Goal: Transaction & Acquisition: Purchase product/service

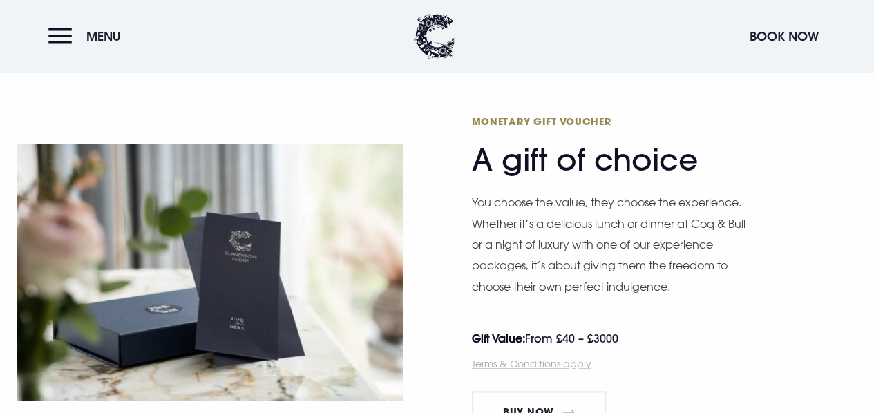
scroll to position [691, 0]
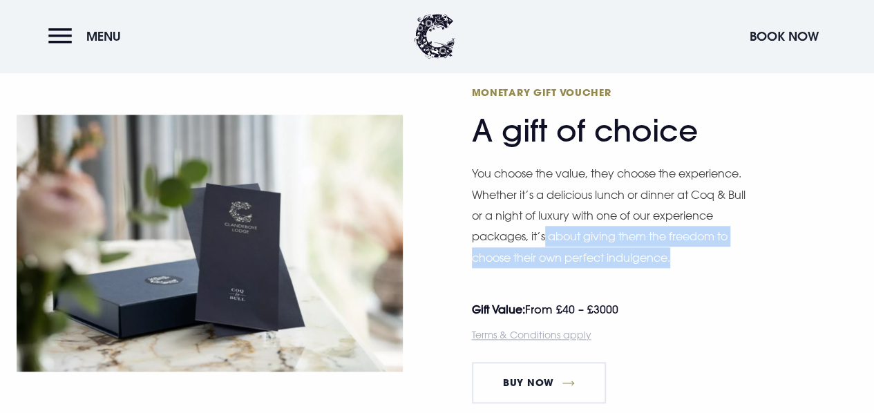
drag, startPoint x: 544, startPoint y: 236, endPoint x: 764, endPoint y: 265, distance: 222.2
click at [764, 265] on div "Monetary Gift Voucher A gift of choice You choose the value, they choose the ex…" at bounding box center [665, 243] width 386 height 343
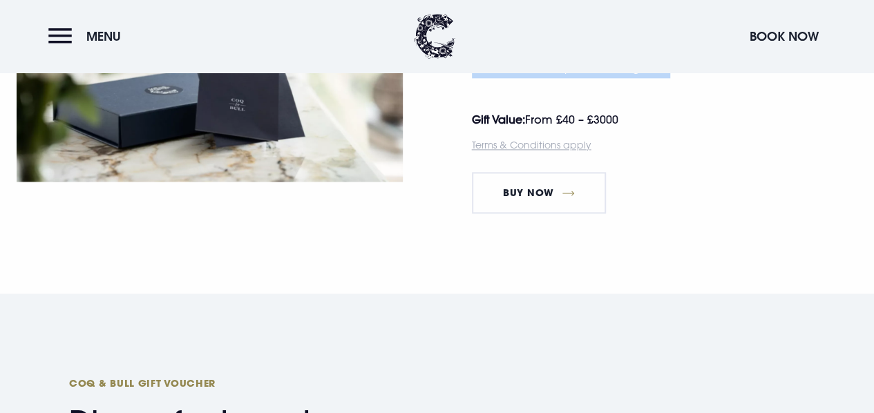
scroll to position [898, 0]
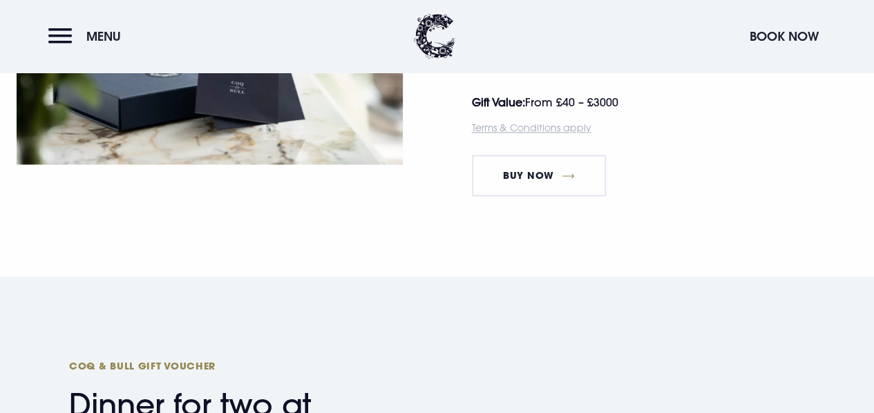
click at [705, 180] on div "Monetary Gift Voucher A gift of choice You choose the value, they choose the ex…" at bounding box center [665, 36] width 386 height 343
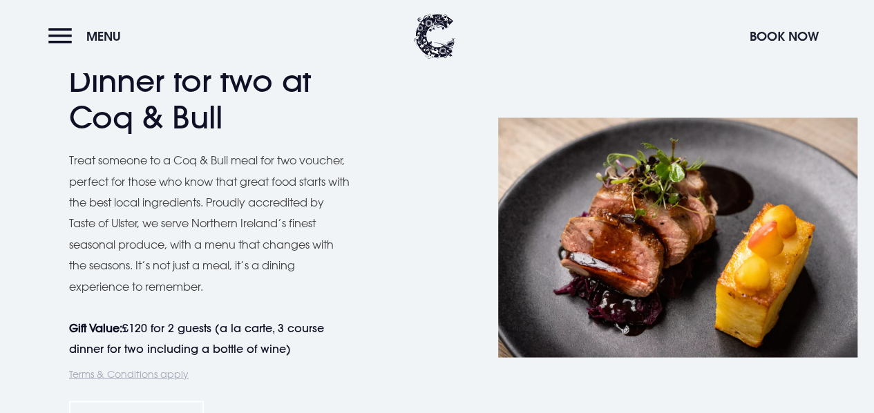
scroll to position [1244, 0]
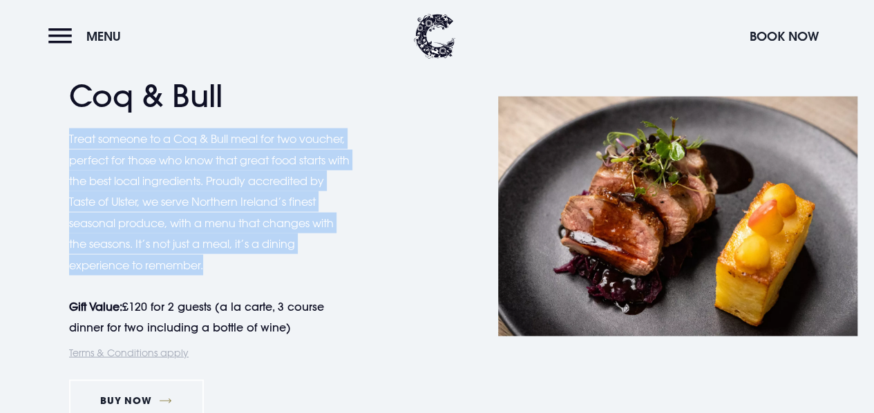
drag, startPoint x: 61, startPoint y: 133, endPoint x: 363, endPoint y: 265, distance: 329.5
click at [363, 265] on div "Coq & Bull Gift Voucher Dinner for two at Coq & Bull Treat someone to a Coq & B…" at bounding box center [437, 216] width 874 height 432
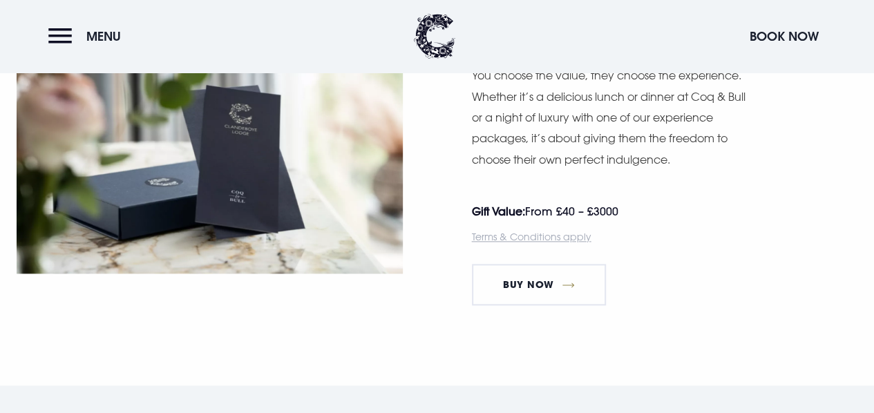
scroll to position [760, 0]
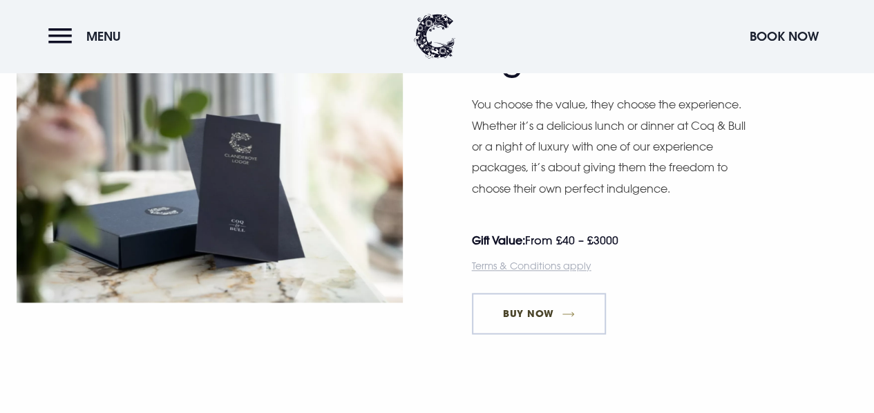
click at [533, 318] on link "Buy Now" at bounding box center [539, 313] width 135 height 41
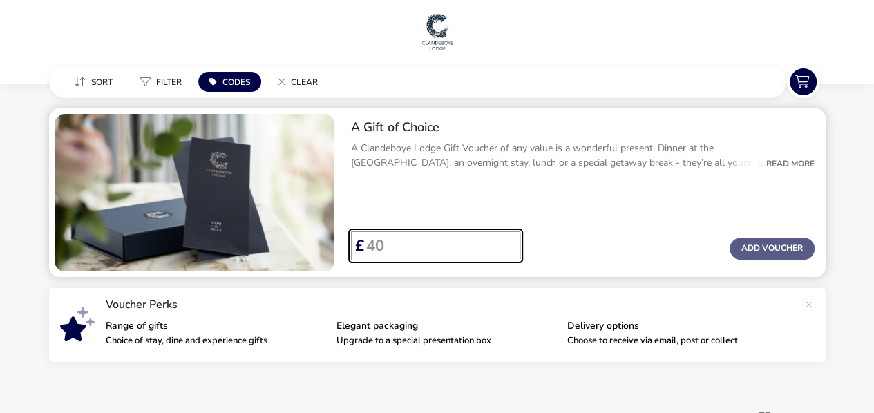
click at [413, 256] on input "Voucher Price" at bounding box center [436, 245] width 145 height 29
click at [504, 240] on input "40" at bounding box center [436, 245] width 145 height 29
click at [504, 240] on input "41" at bounding box center [436, 245] width 145 height 29
click at [504, 240] on input "42" at bounding box center [436, 245] width 145 height 29
click at [504, 240] on input "43" at bounding box center [436, 245] width 145 height 29
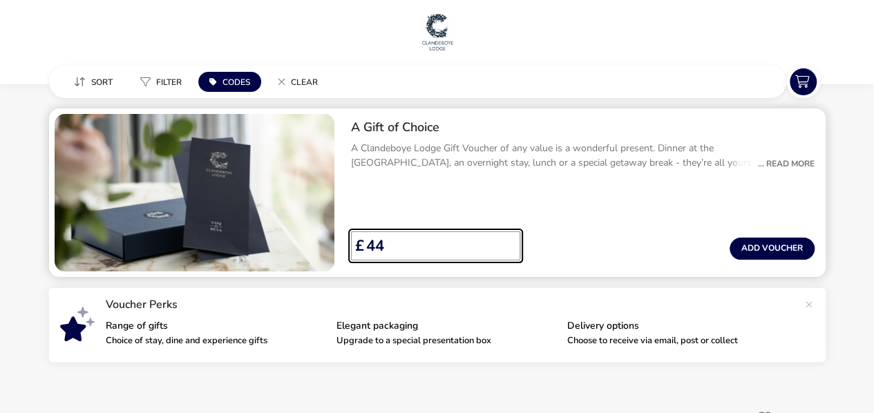
click at [504, 240] on input "44" at bounding box center [436, 245] width 145 height 29
click at [504, 240] on input "48" at bounding box center [436, 245] width 145 height 29
type input "4"
type input "100"
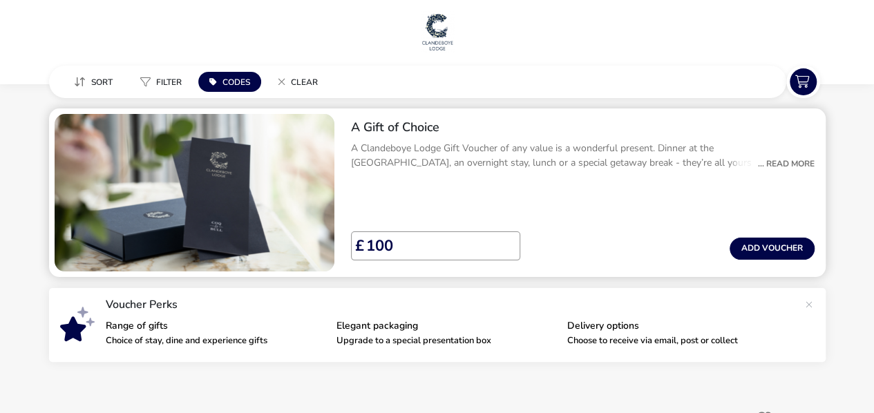
click at [808, 165] on div "... Read More" at bounding box center [783, 164] width 64 height 12
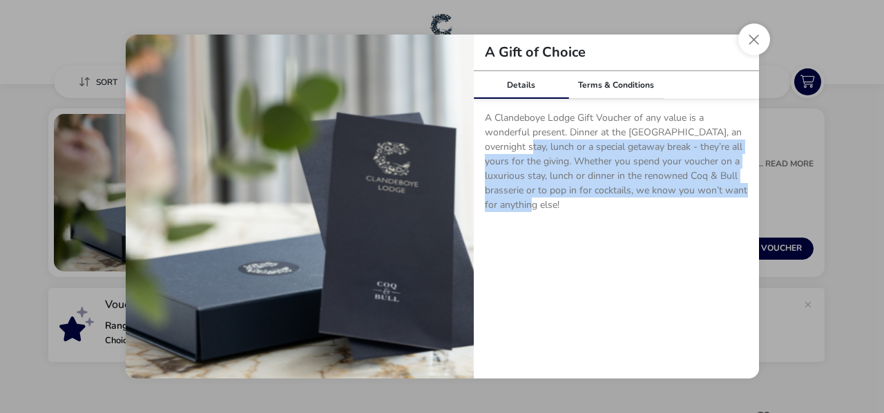
drag, startPoint x: 516, startPoint y: 151, endPoint x: 739, endPoint y: 202, distance: 228.9
click at [739, 202] on p "A Clandeboye Lodge Gift Voucher of any value is a wonderful present. Dinner at …" at bounding box center [616, 164] width 263 height 107
click at [645, 202] on p "A Clandeboye Lodge Gift Voucher of any value is a wonderful present. Dinner at …" at bounding box center [616, 164] width 263 height 107
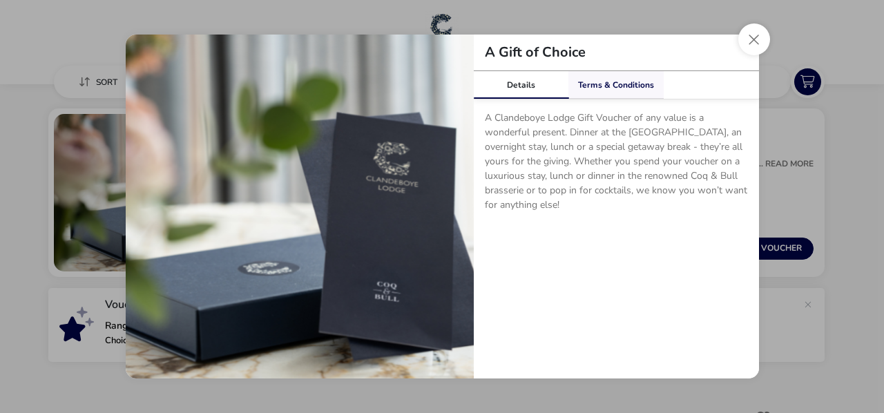
click at [641, 89] on link "Terms & Conditions" at bounding box center [616, 85] width 95 height 28
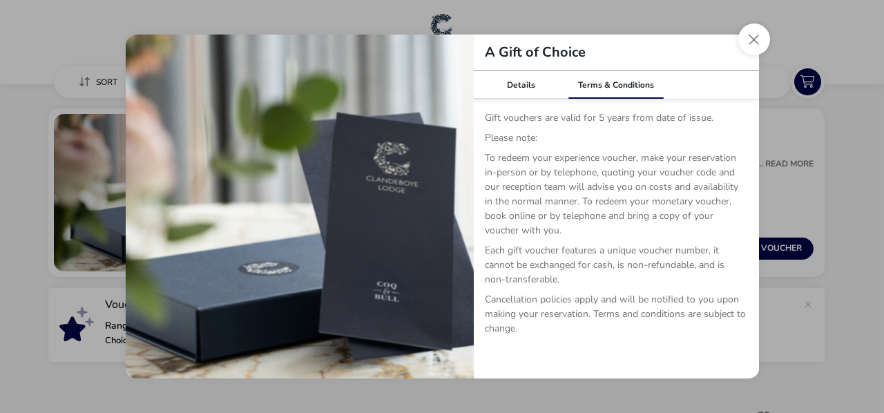
drag, startPoint x: 492, startPoint y: 120, endPoint x: 645, endPoint y: 148, distance: 155.3
click at [644, 147] on p "Gift vouchers are valid for 5 years from date of issue. Please note: To redeem …" at bounding box center [616, 229] width 263 height 236
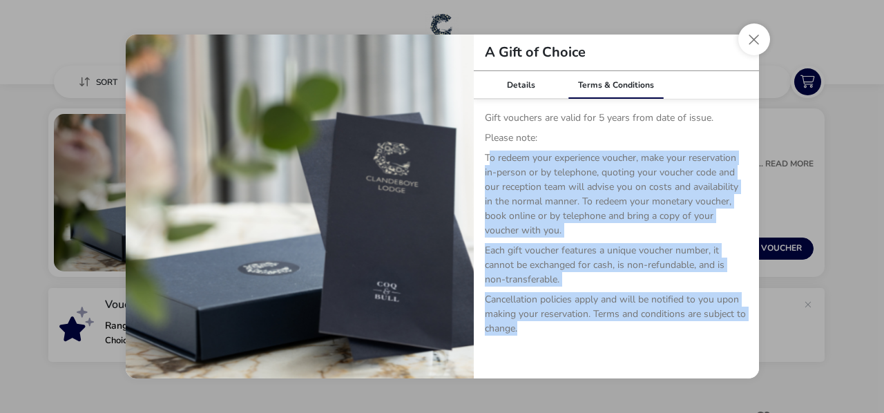
drag, startPoint x: 488, startPoint y: 164, endPoint x: 734, endPoint y: 328, distance: 295.3
click at [734, 328] on p "Gift vouchers are valid for 5 years from date of issue. Please note: To redeem …" at bounding box center [616, 229] width 263 height 236
click at [629, 322] on p "Cancellation policies apply and will be notified to you upon making your reserv…" at bounding box center [616, 316] width 263 height 49
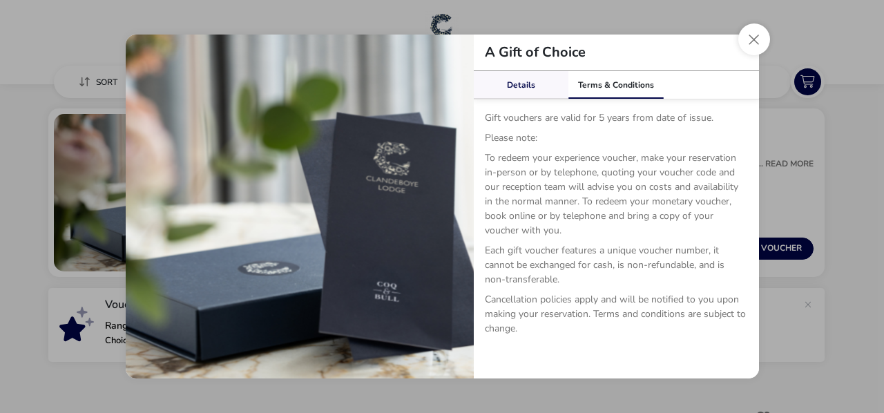
click at [515, 88] on link "Details" at bounding box center [521, 85] width 95 height 28
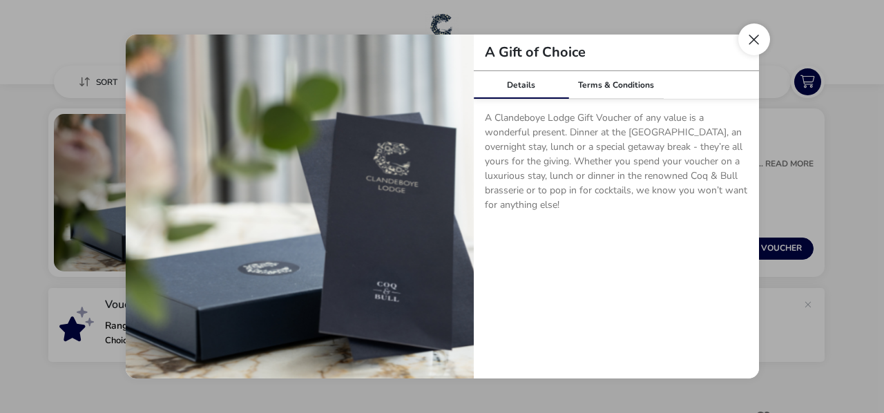
click at [763, 41] on button "Close dialog" at bounding box center [755, 39] width 32 height 32
